Goal: Information Seeking & Learning: Learn about a topic

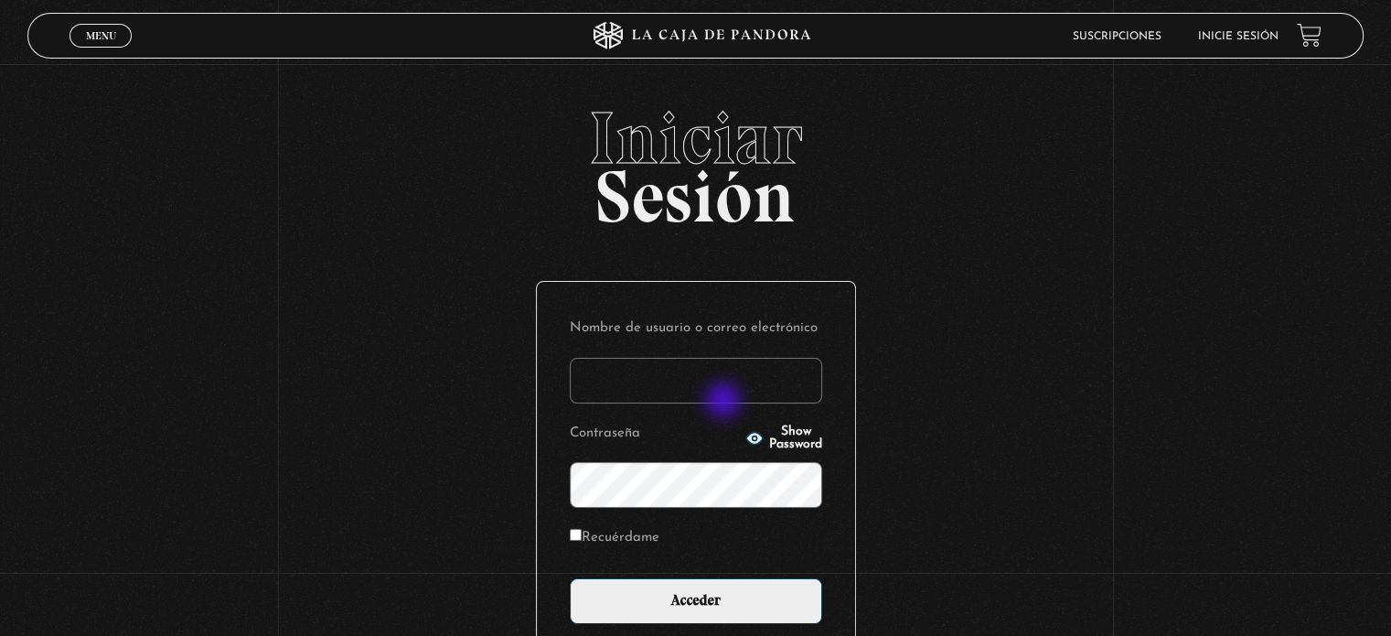
type input "Zuly"
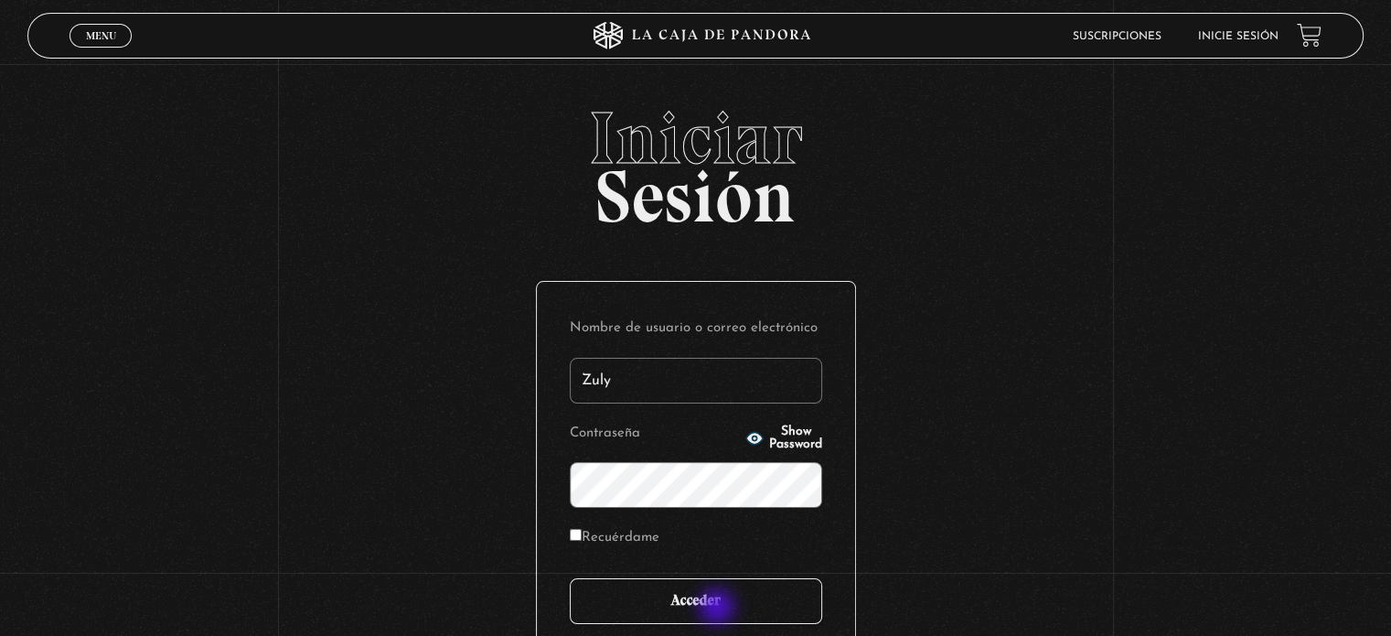
click at [719, 608] on input "Acceder" at bounding box center [696, 601] width 252 height 46
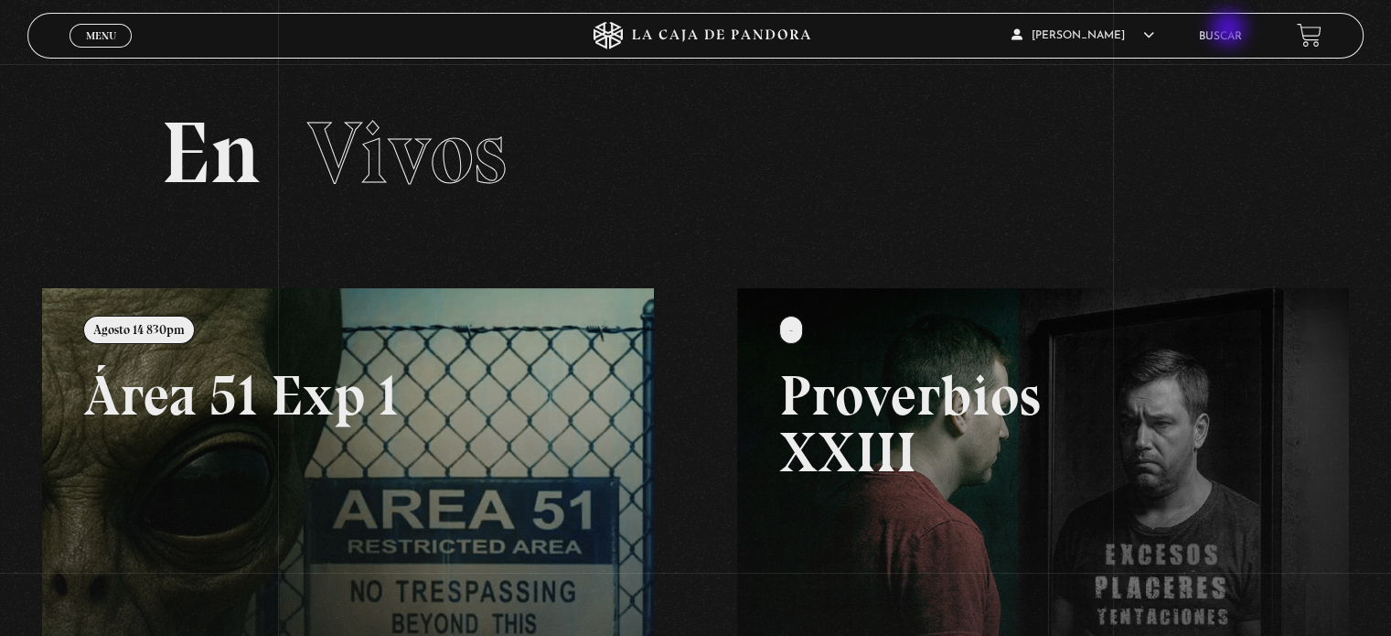
click at [1226, 37] on link "Buscar" at bounding box center [1220, 36] width 43 height 11
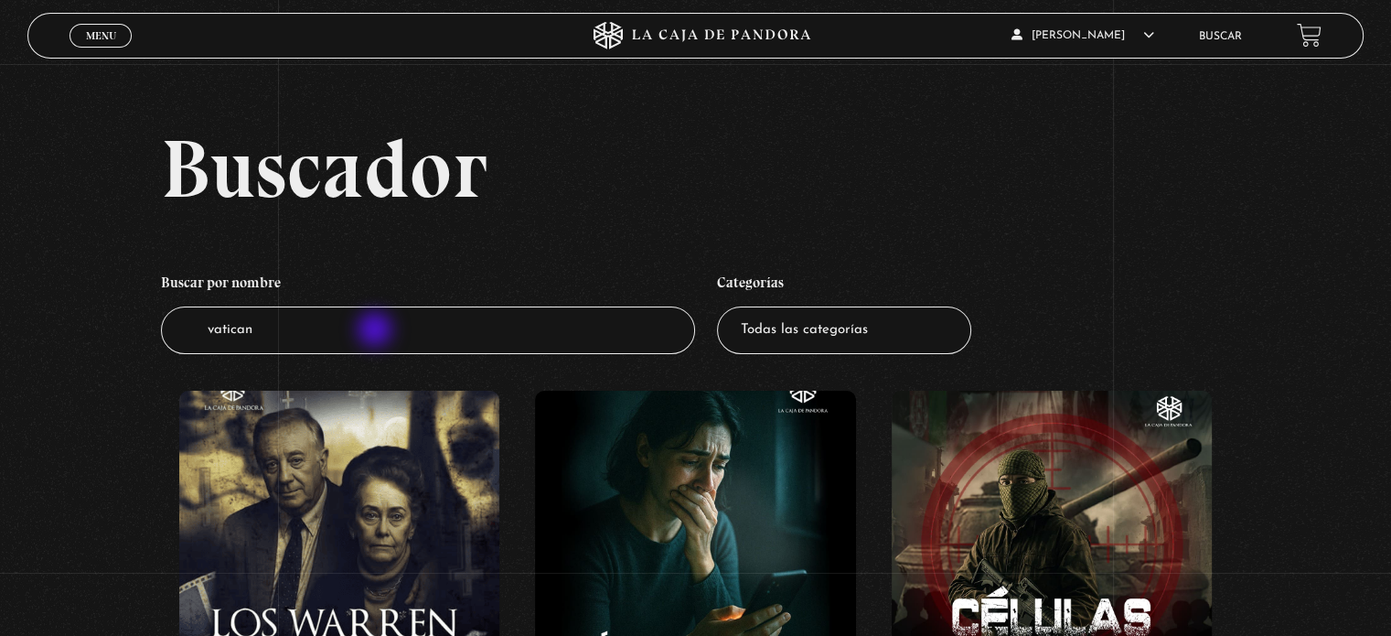
type input "vaticano"
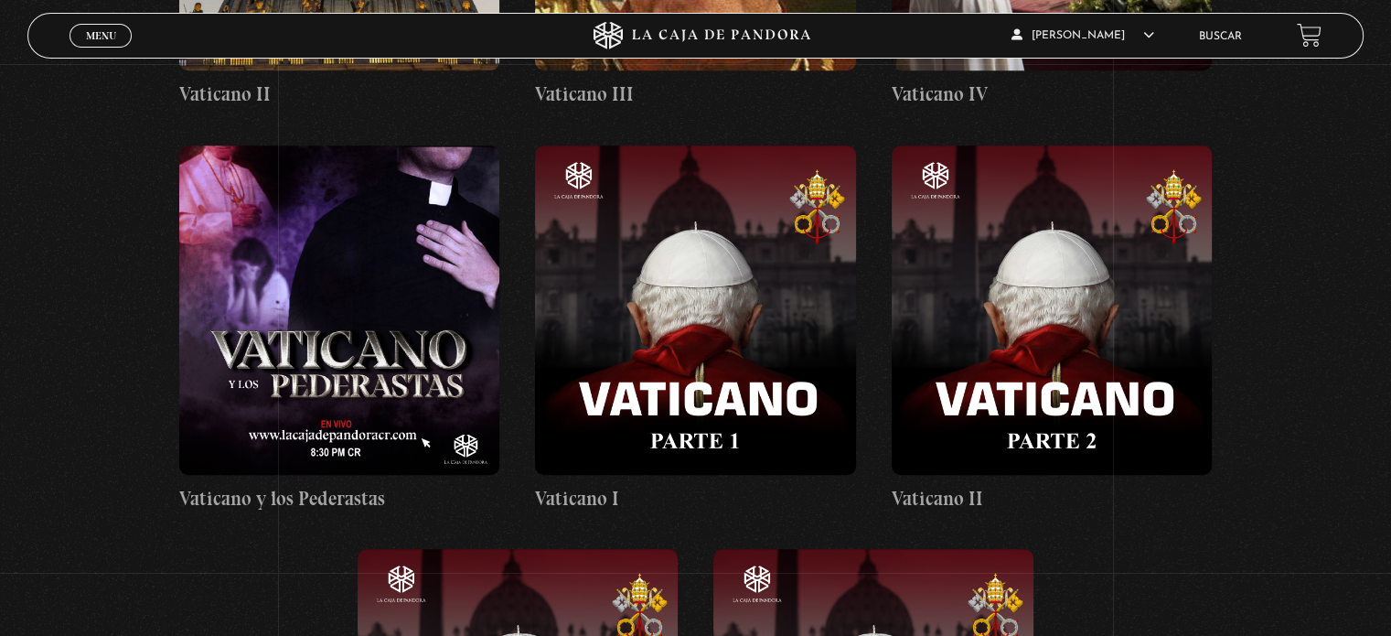
scroll to position [1097, 0]
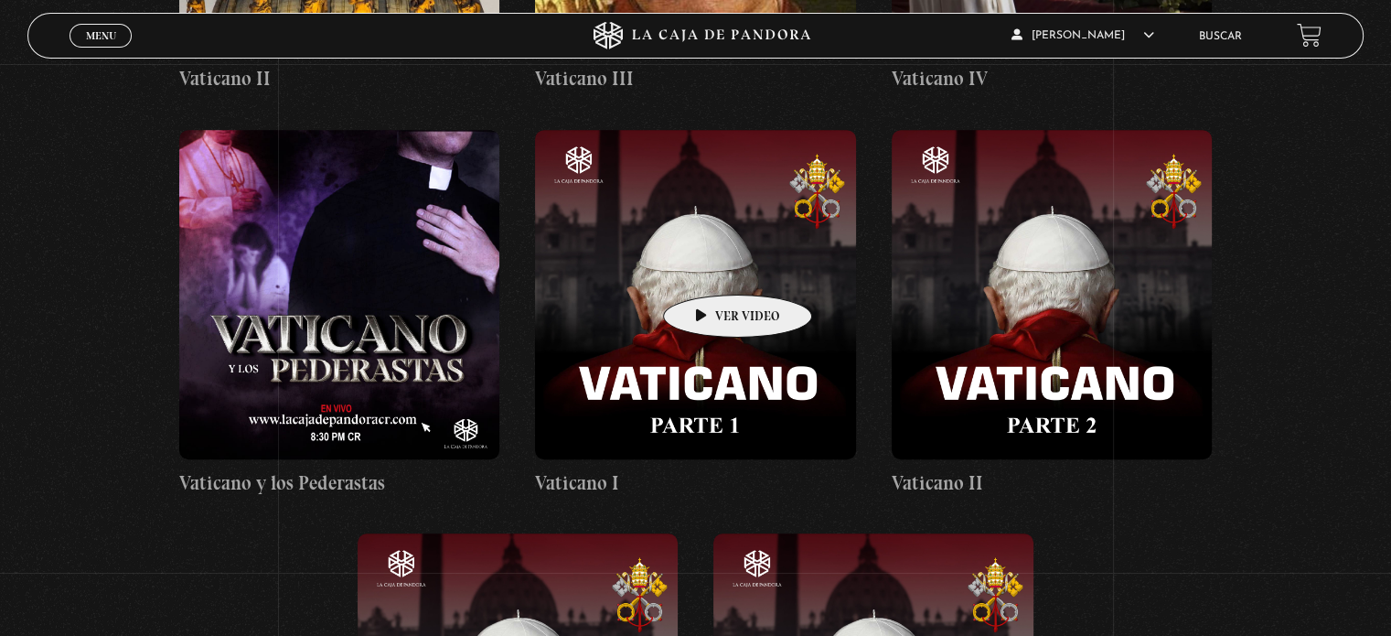
click at [709, 267] on figure at bounding box center [695, 294] width 320 height 329
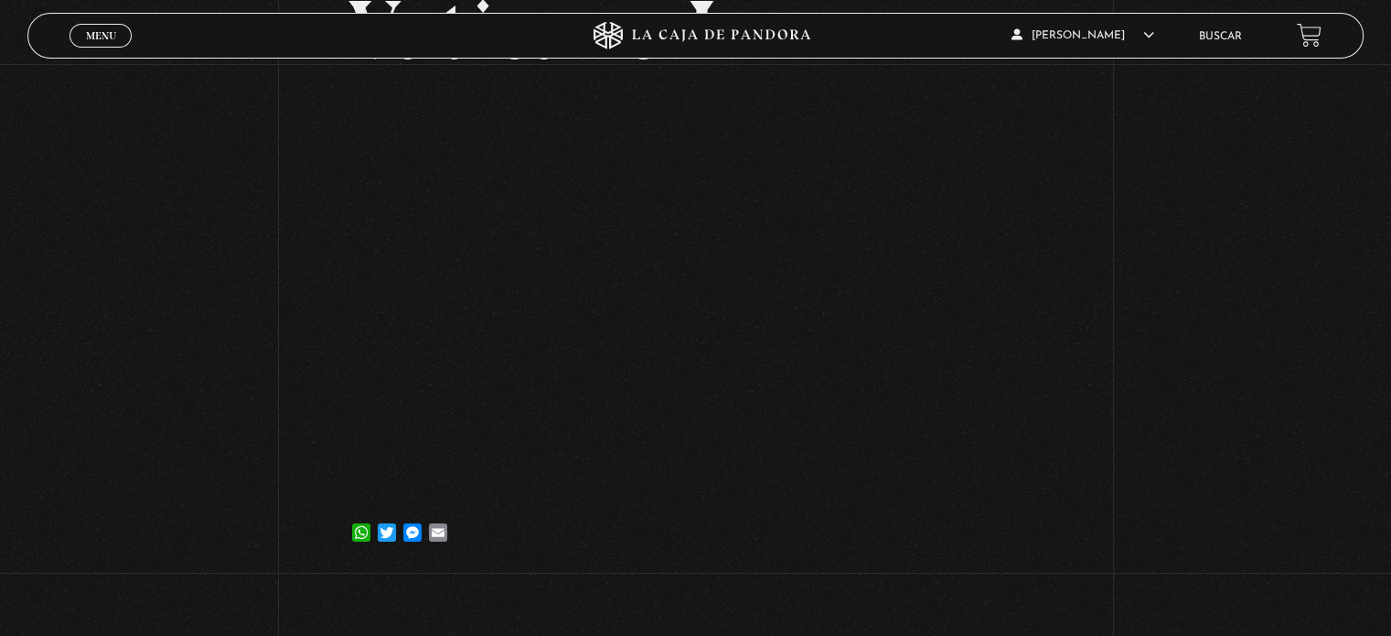
scroll to position [133, 0]
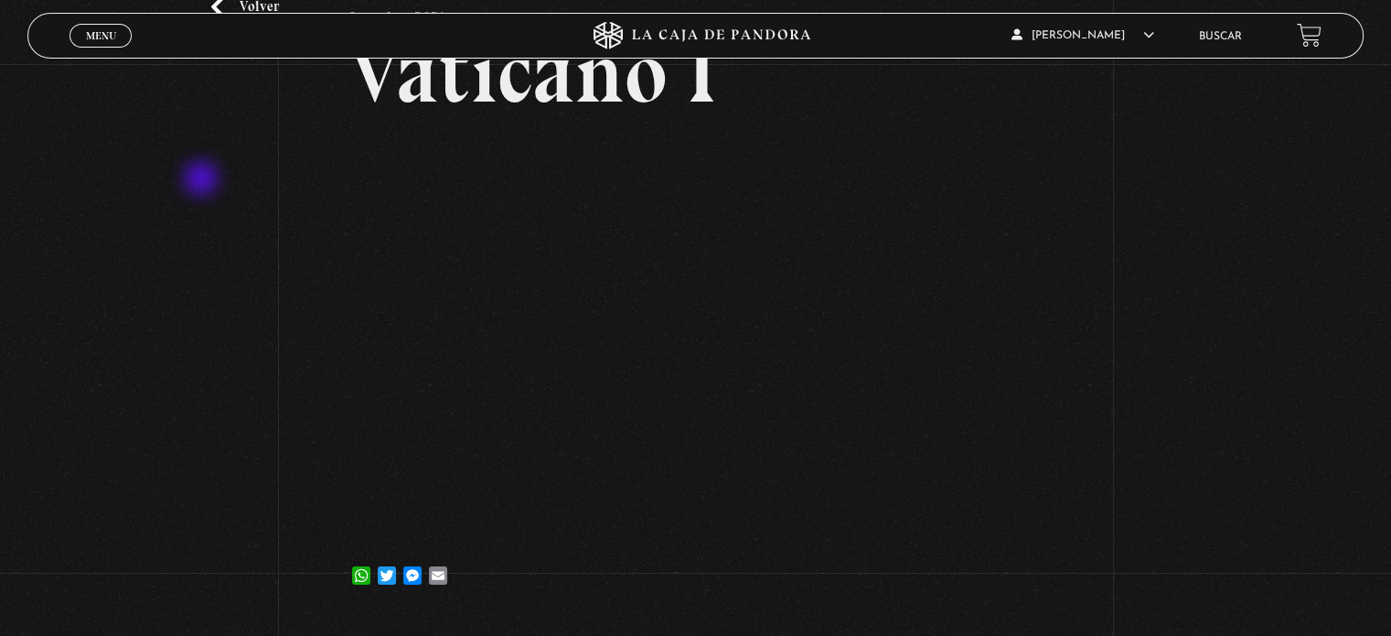
click at [203, 180] on div "Volver 9 octubre, 2021 Vaticano I WhatsApp Twitter Messenger Email" at bounding box center [695, 274] width 1391 height 686
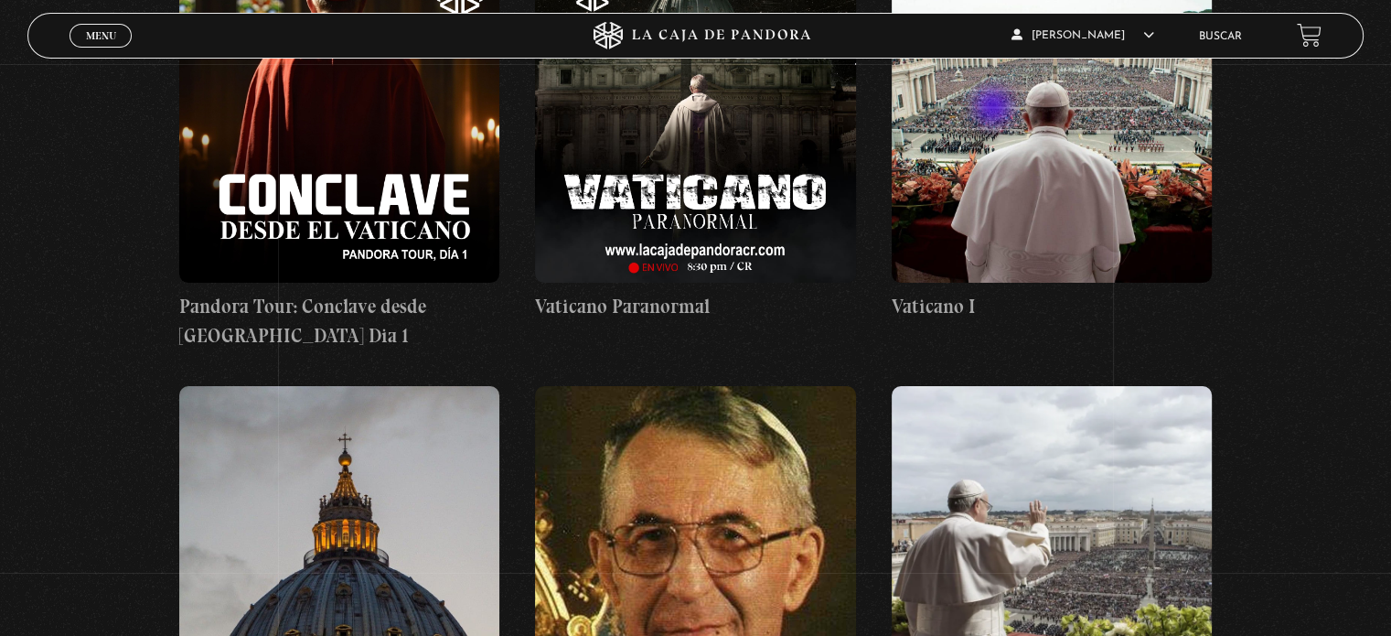
scroll to position [412, 0]
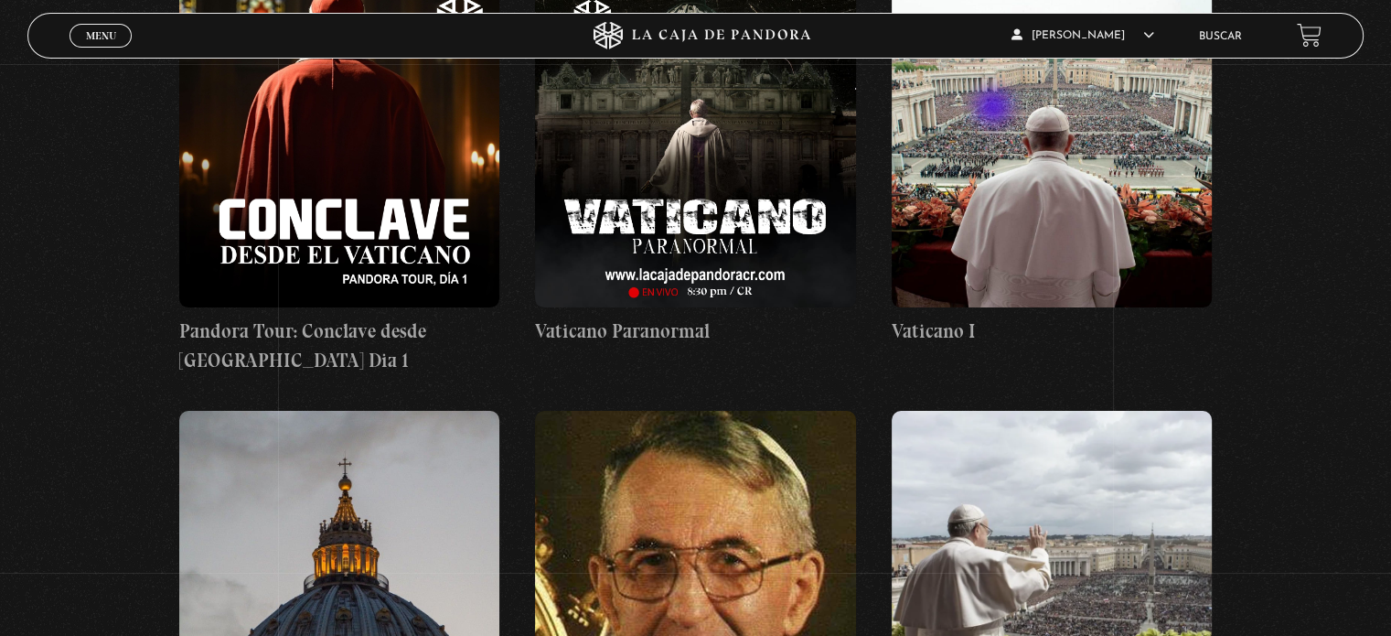
click at [1120, 166] on figure at bounding box center [1052, 142] width 320 height 329
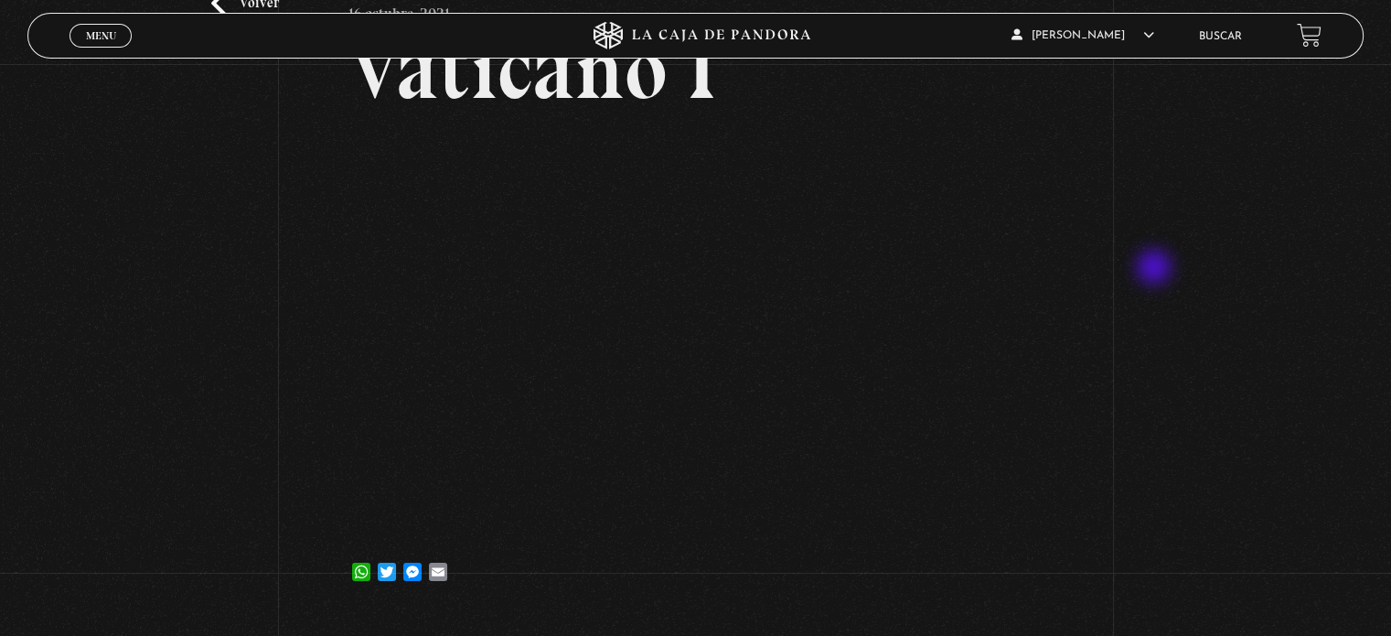
scroll to position [135, 0]
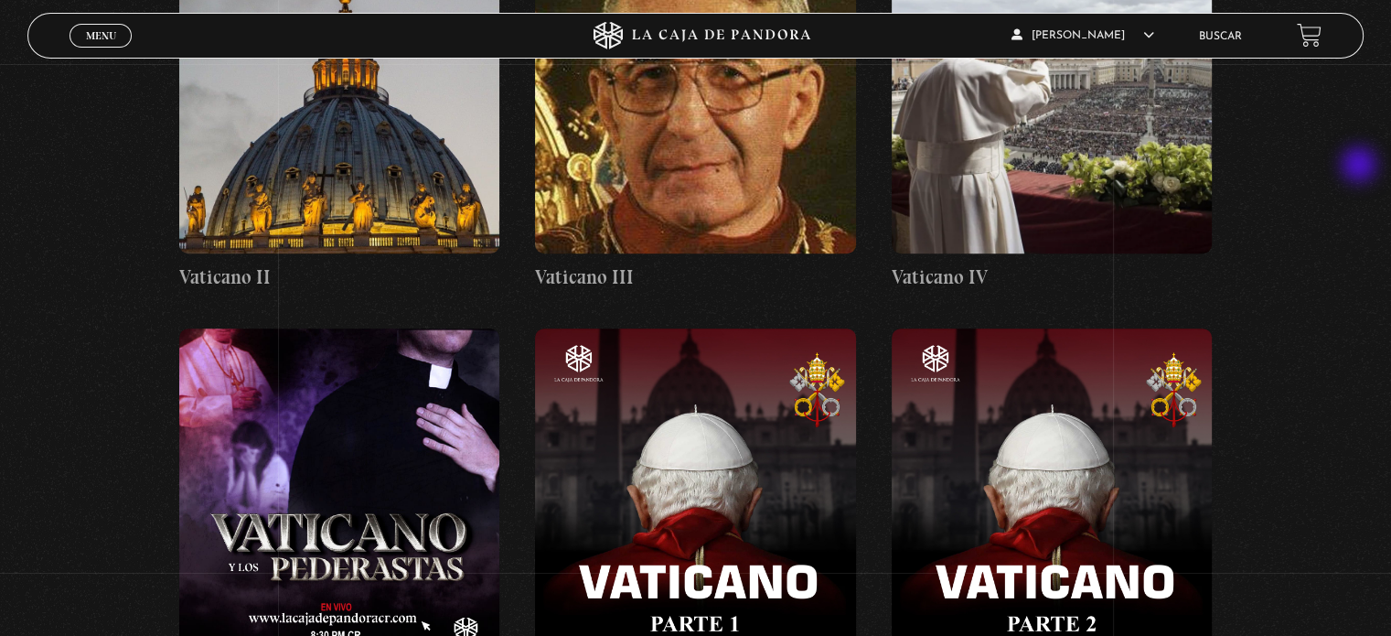
scroll to position [898, 0]
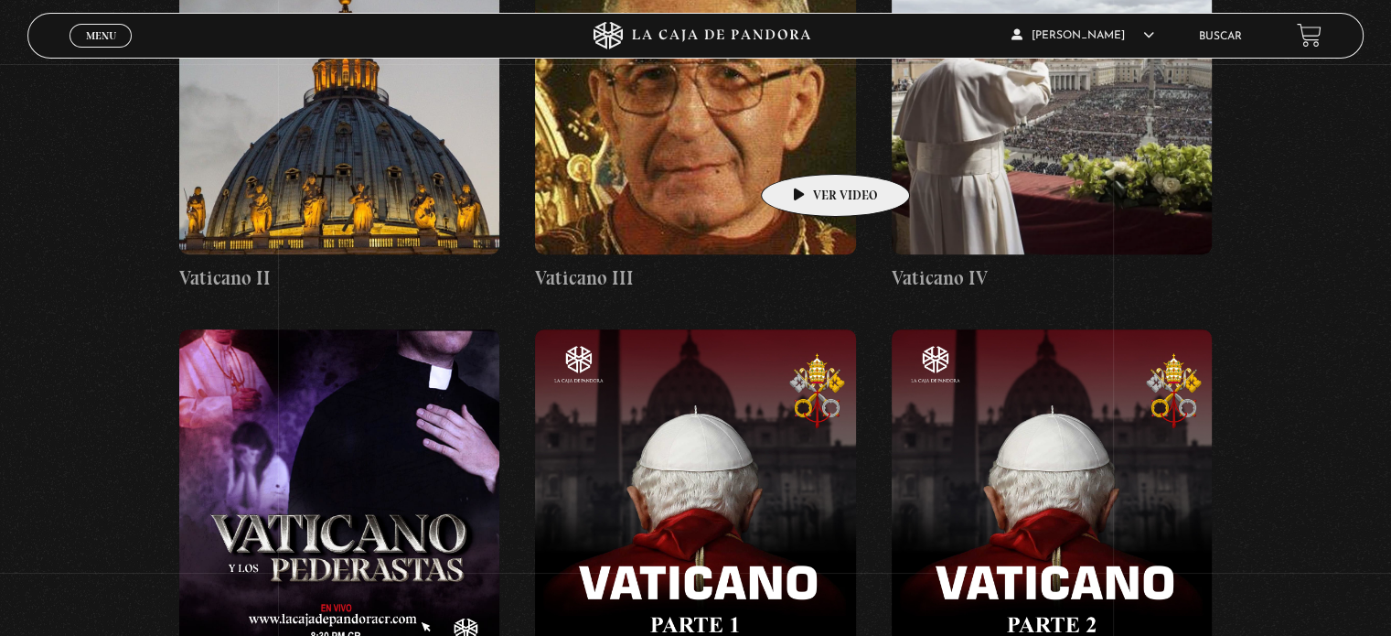
click at [807, 146] on figure at bounding box center [695, 89] width 320 height 329
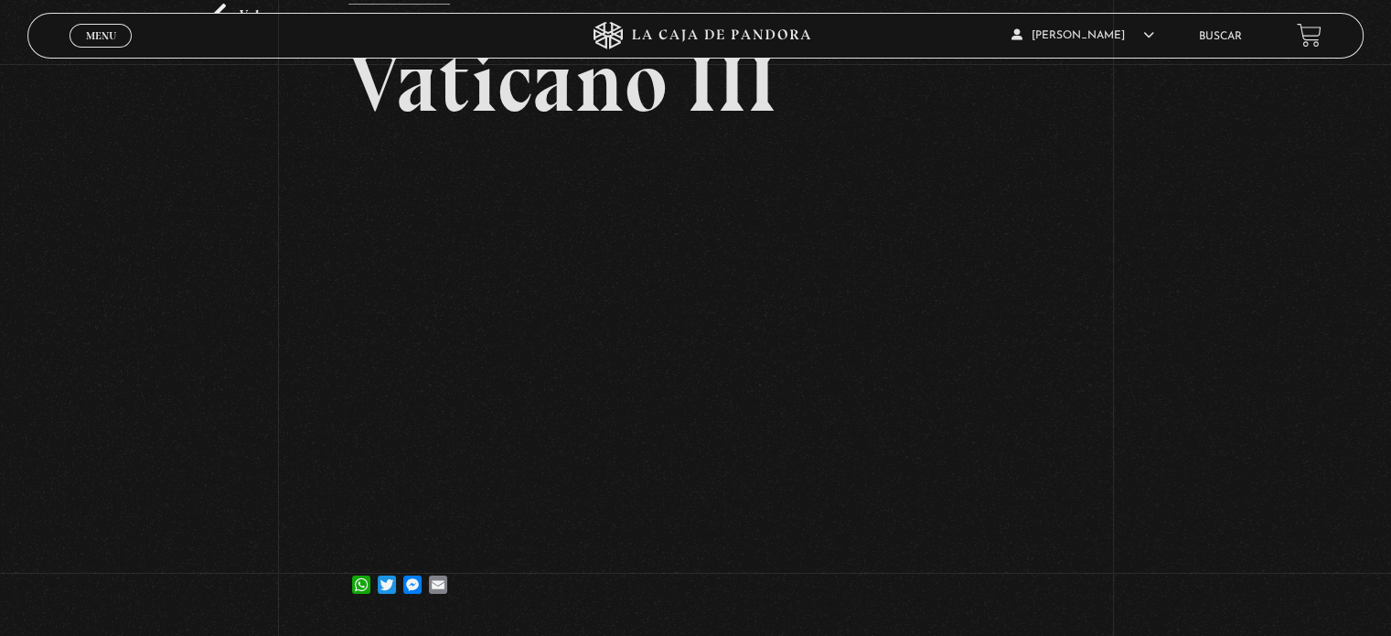
scroll to position [165, 0]
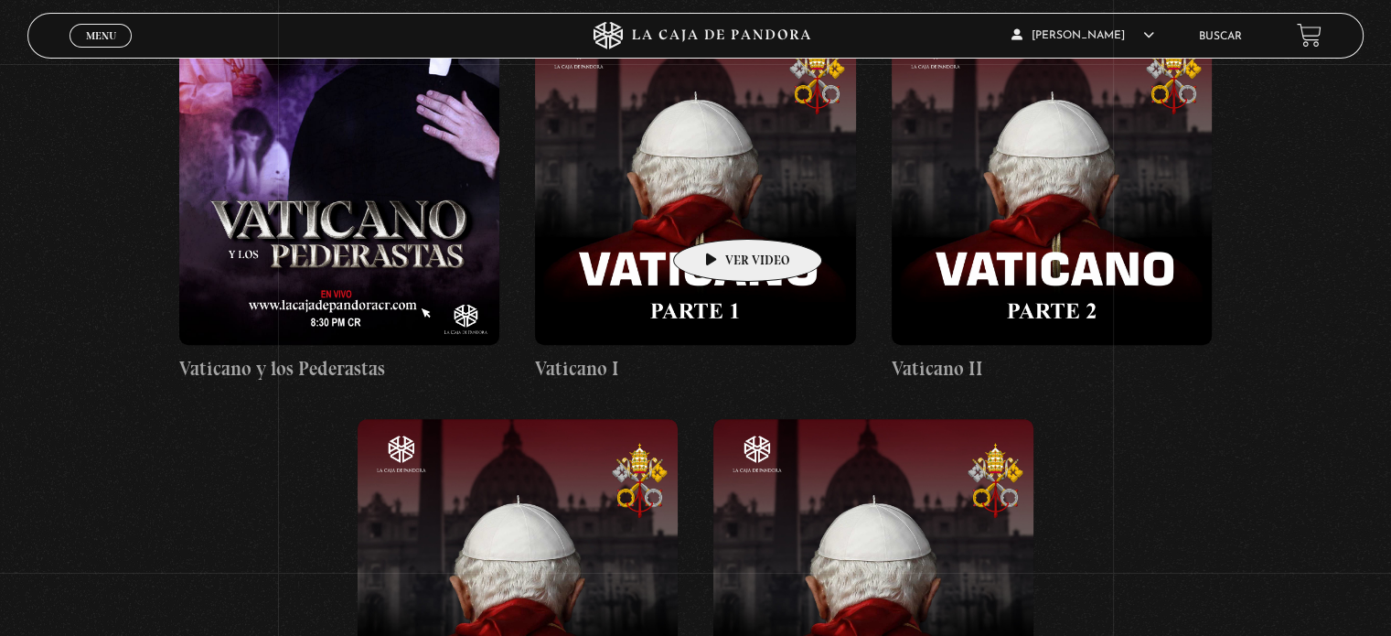
scroll to position [1214, 0]
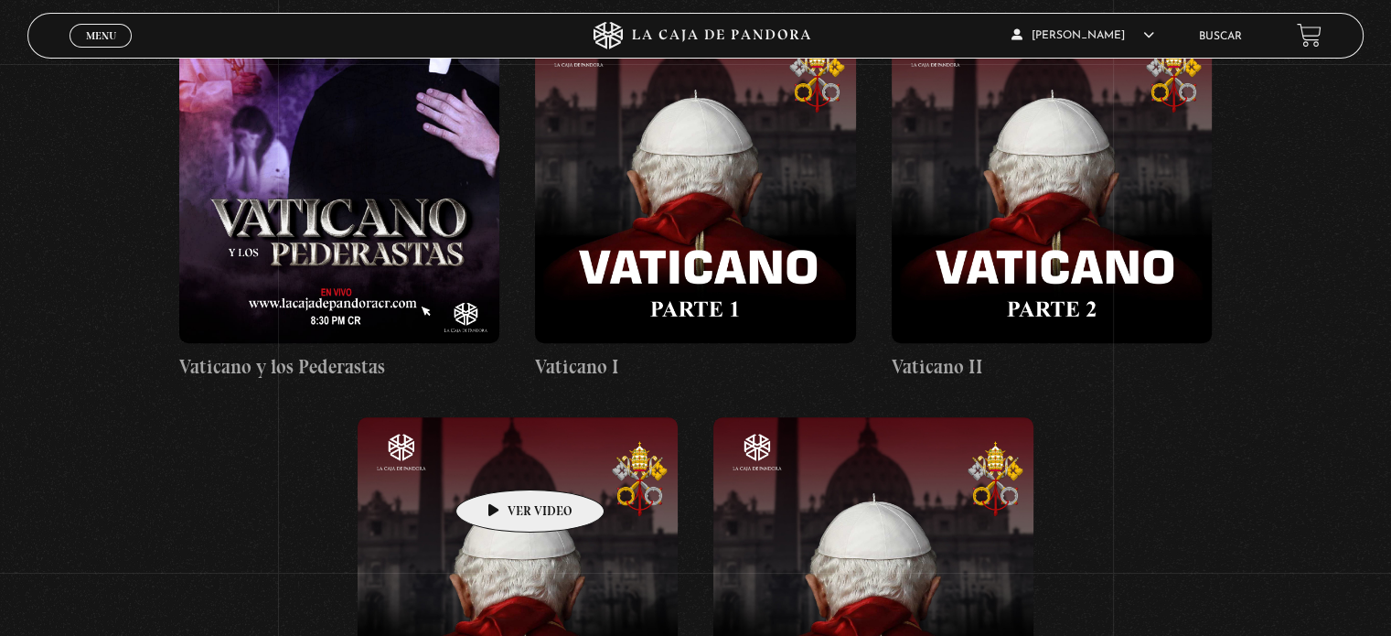
click at [501, 462] on figure at bounding box center [518, 581] width 320 height 329
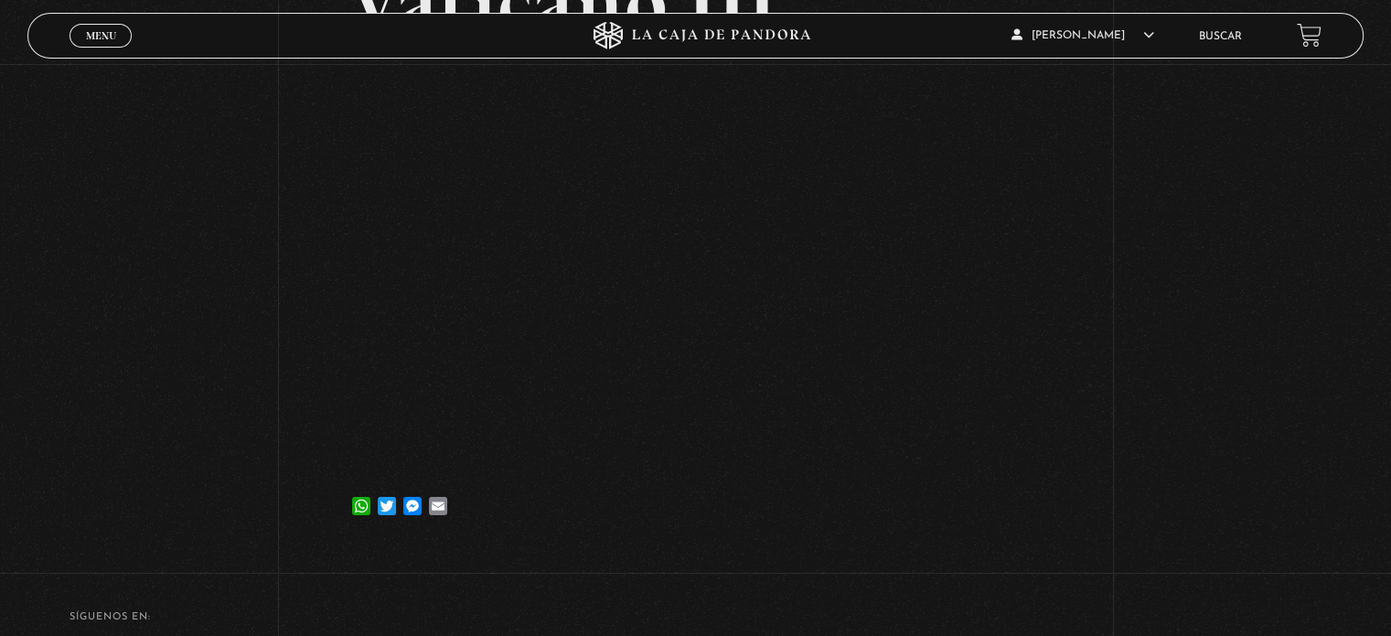
scroll to position [204, 0]
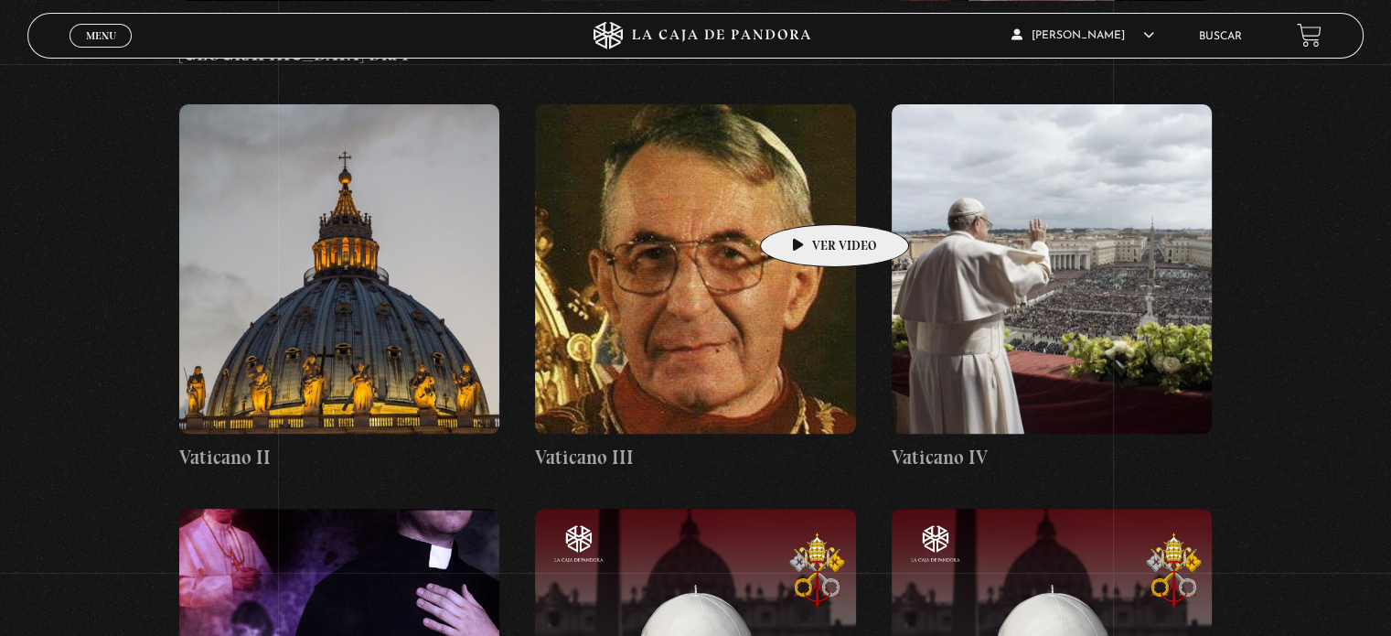
scroll to position [711, 0]
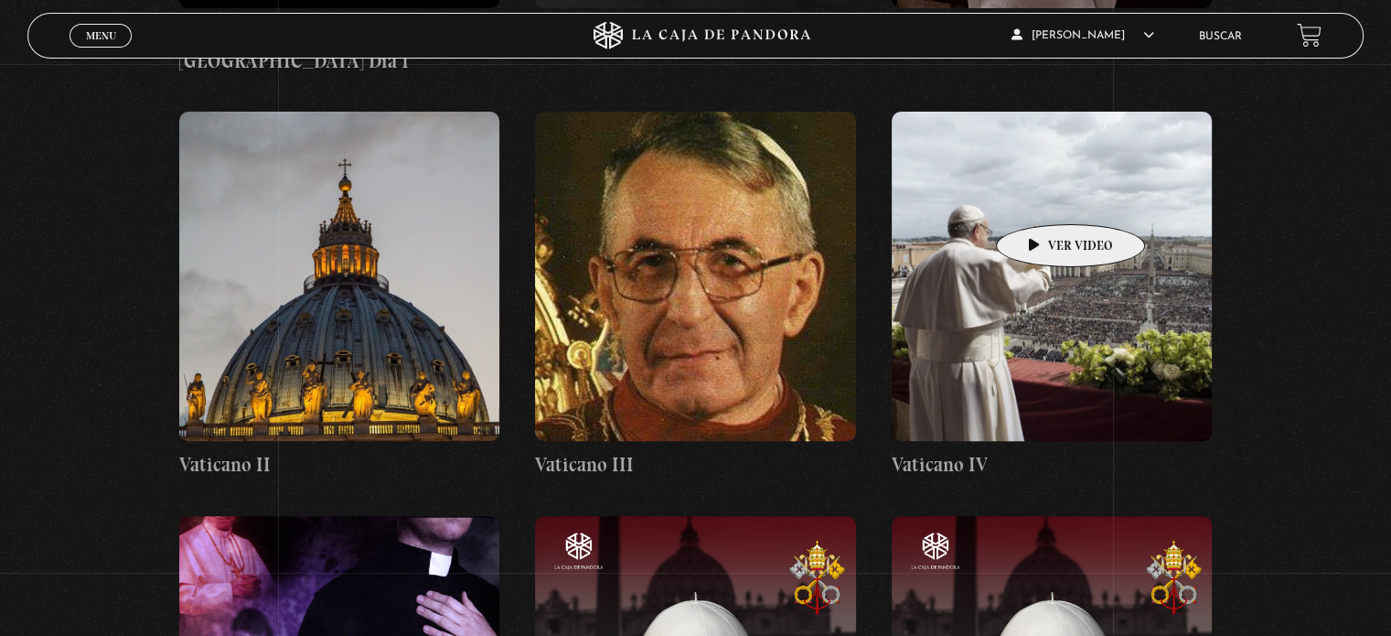
click at [1042, 197] on figure at bounding box center [1052, 276] width 320 height 329
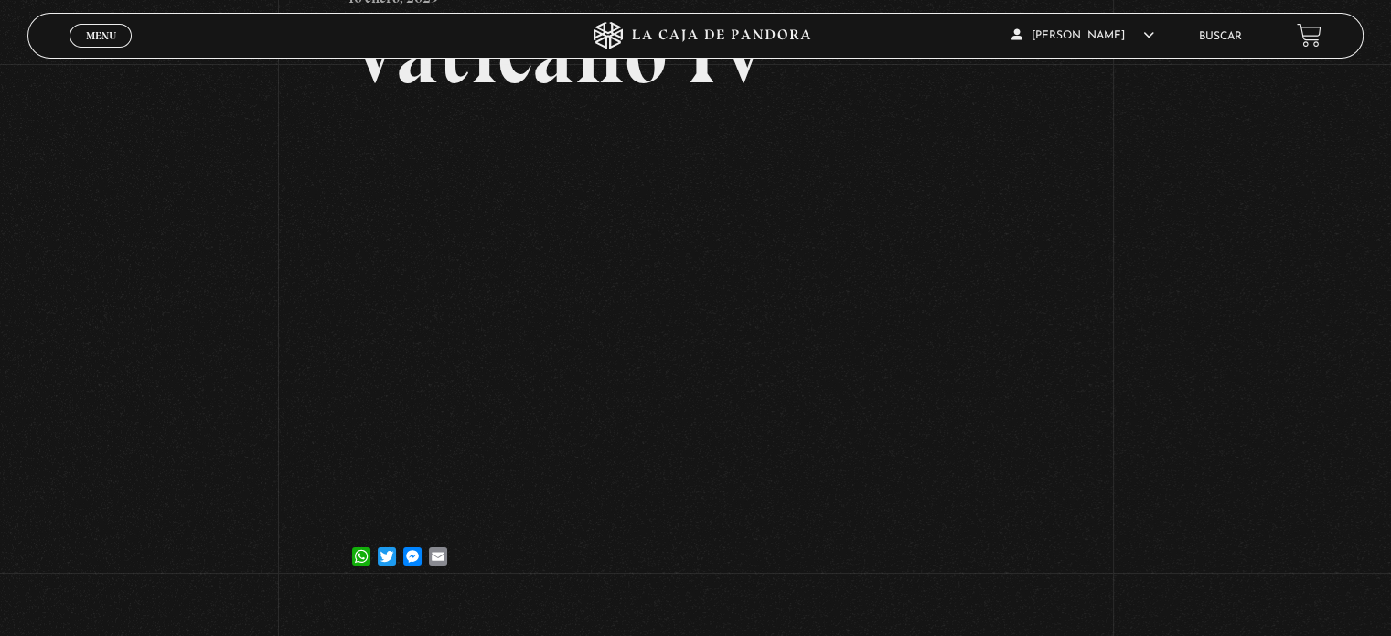
scroll to position [166, 0]
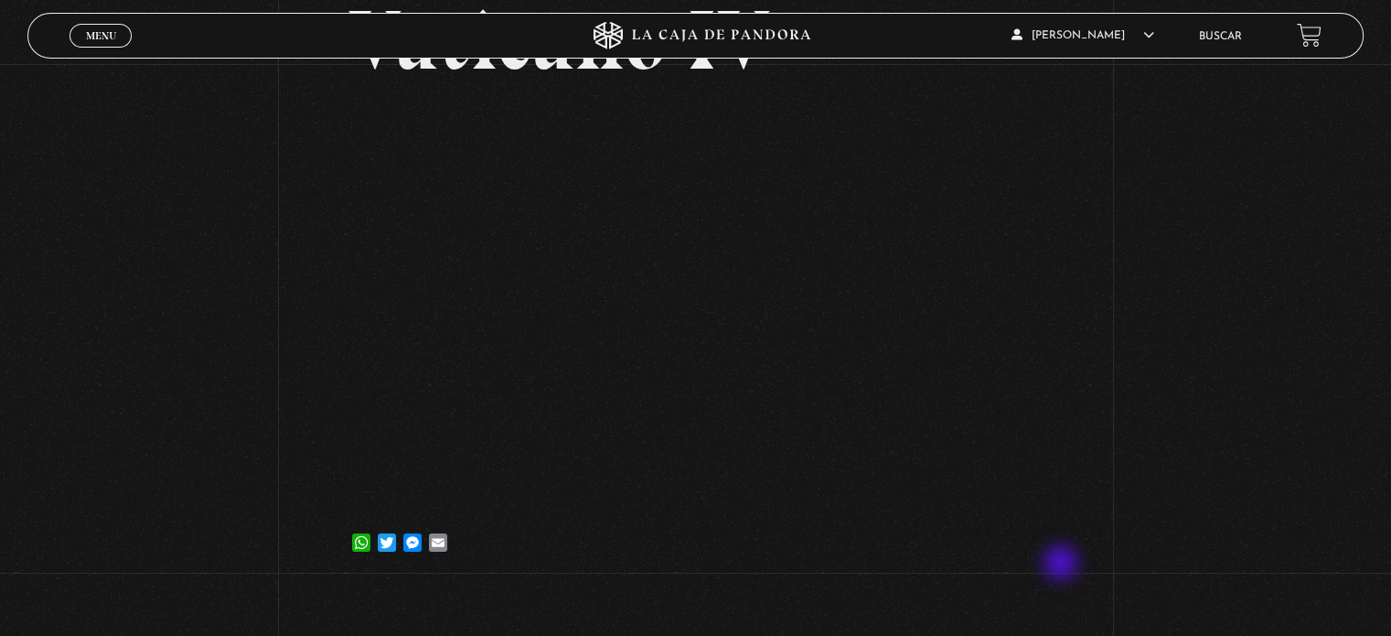
click at [1063, 564] on div "Volver 10 enero, 2023 Vaticano IV WhatsApp Twitter Messenger Email" at bounding box center [695, 241] width 1391 height 686
